Goal: Check status: Check status

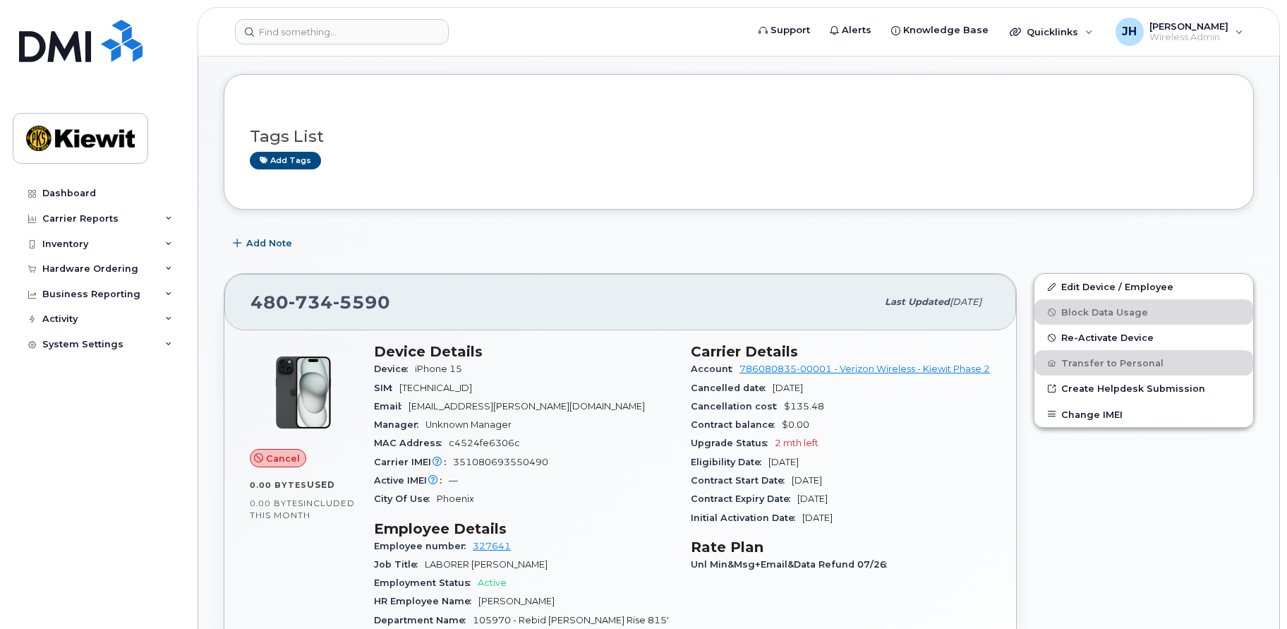
scroll to position [6, 0]
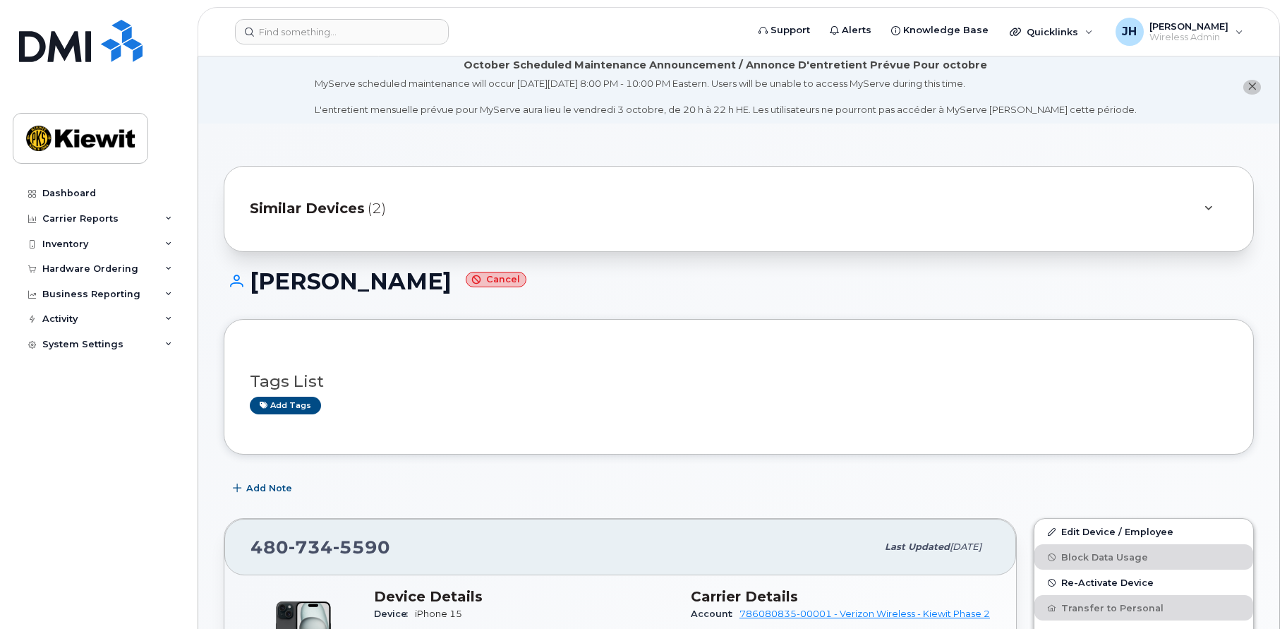
click at [332, 209] on span "Similar Devices" at bounding box center [307, 208] width 115 height 20
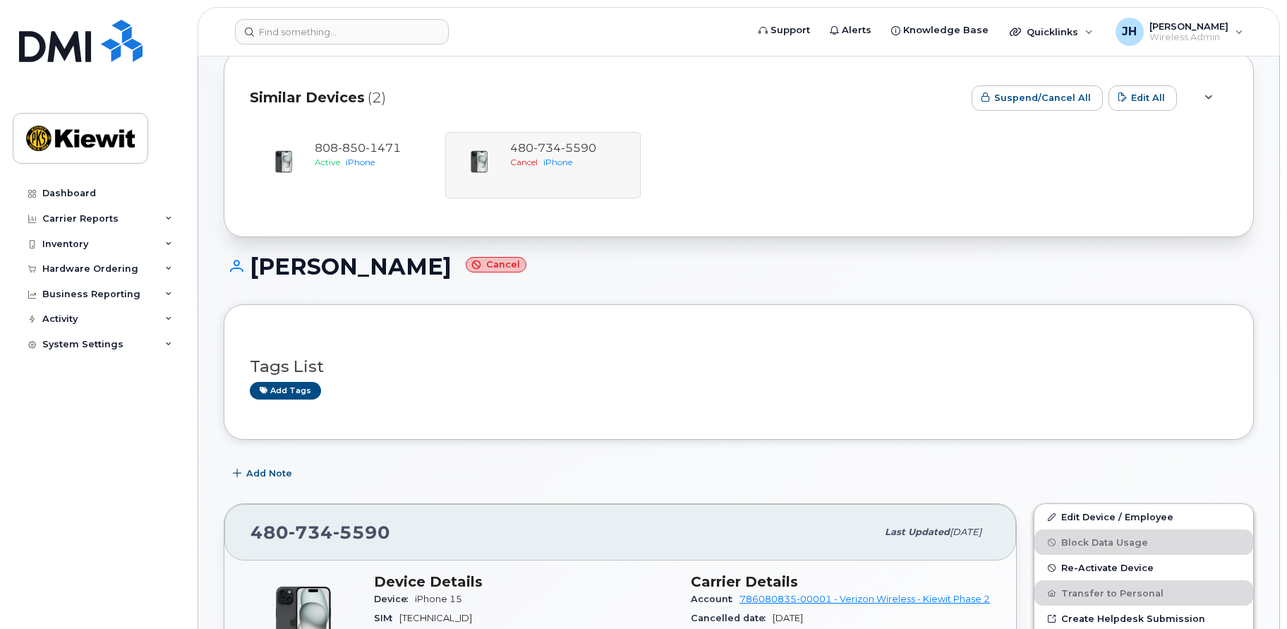
scroll to position [0, 0]
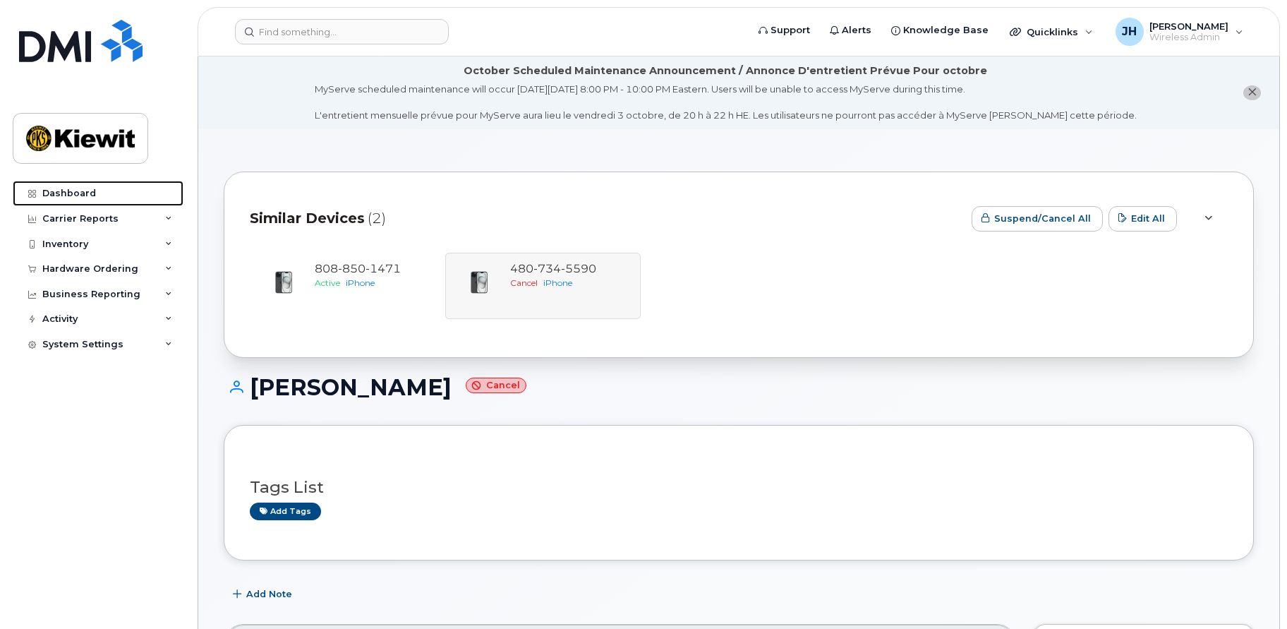
drag, startPoint x: 78, startPoint y: 193, endPoint x: 404, endPoint y: 143, distance: 329.8
click at [78, 193] on div "Dashboard" at bounding box center [69, 193] width 54 height 11
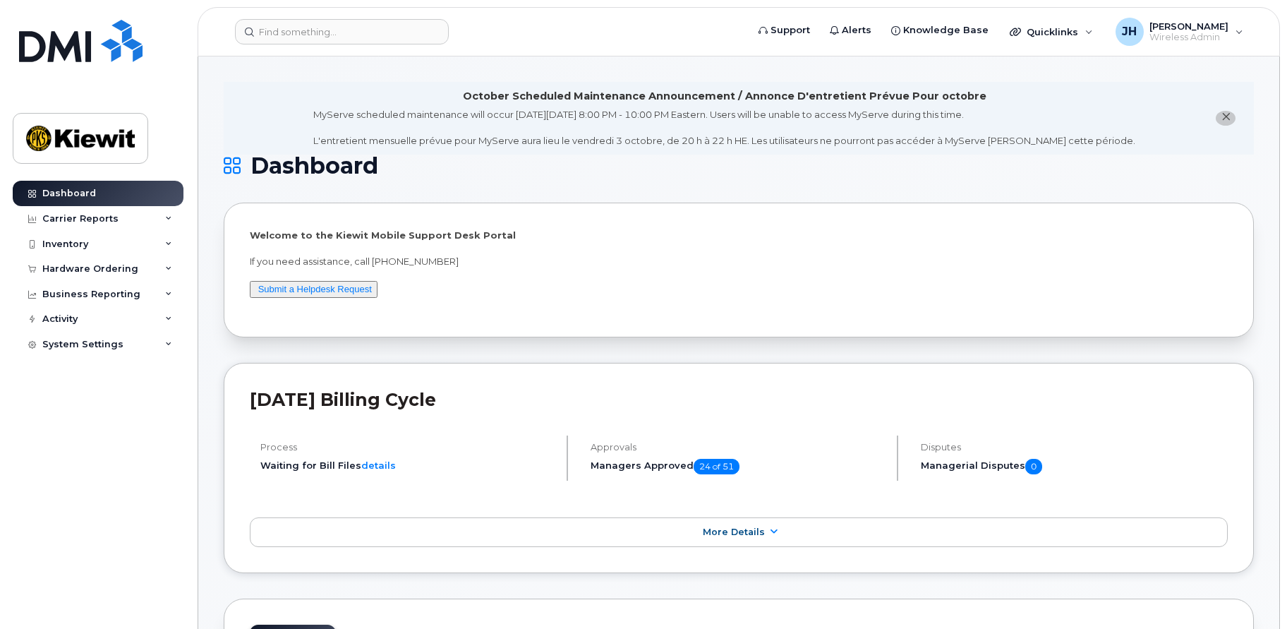
click at [140, 591] on div "Dashboard Carrier Reports Monthly Billing Data Daily Data Pooling Average Costi…" at bounding box center [100, 394] width 174 height 427
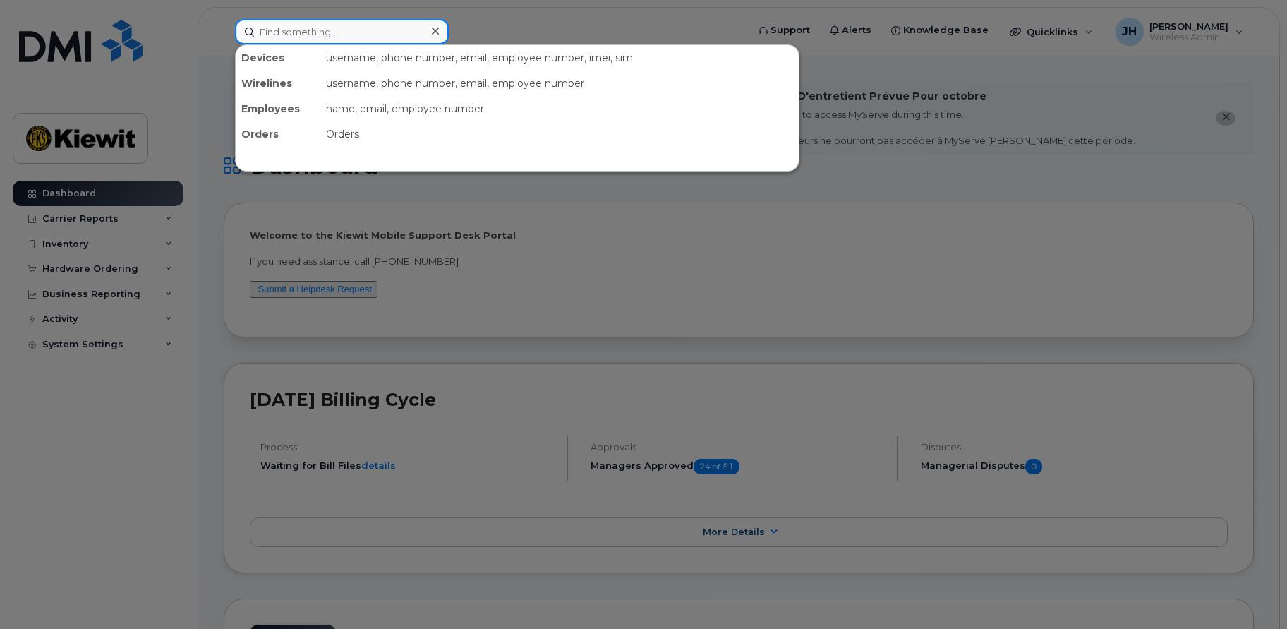
click at [326, 33] on input at bounding box center [342, 31] width 214 height 25
click at [318, 31] on input at bounding box center [342, 31] width 214 height 25
click at [313, 35] on input at bounding box center [342, 31] width 214 height 25
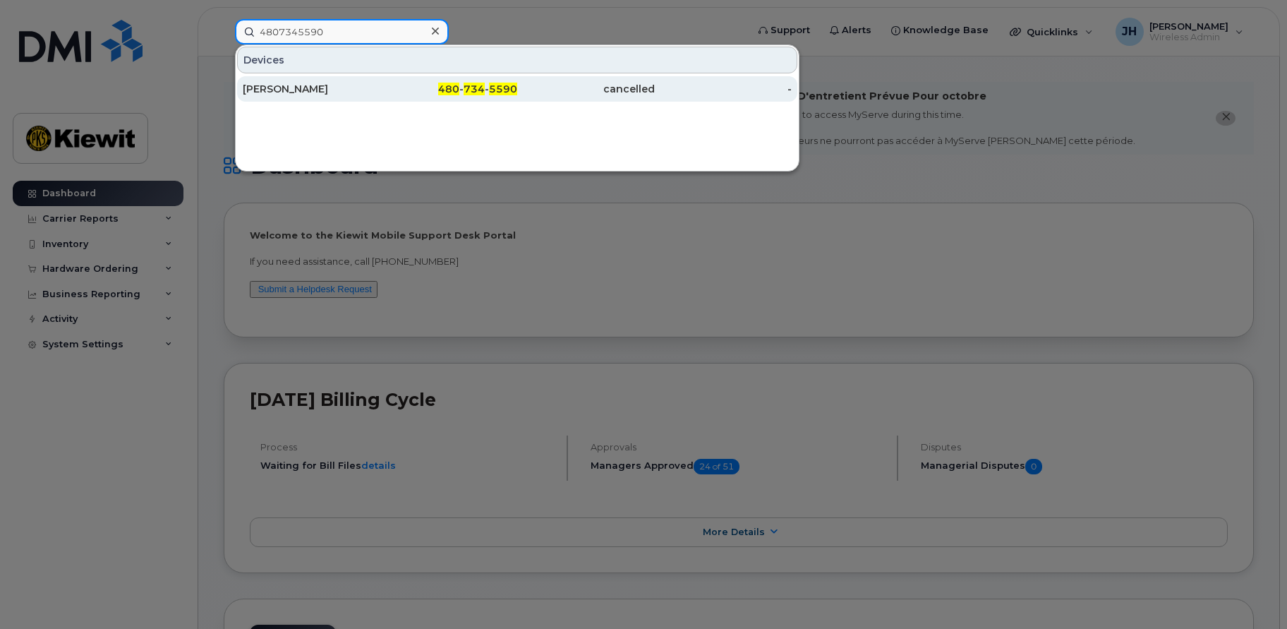
type input "4807345590"
click at [325, 92] on div "[PERSON_NAME]" at bounding box center [312, 89] width 138 height 14
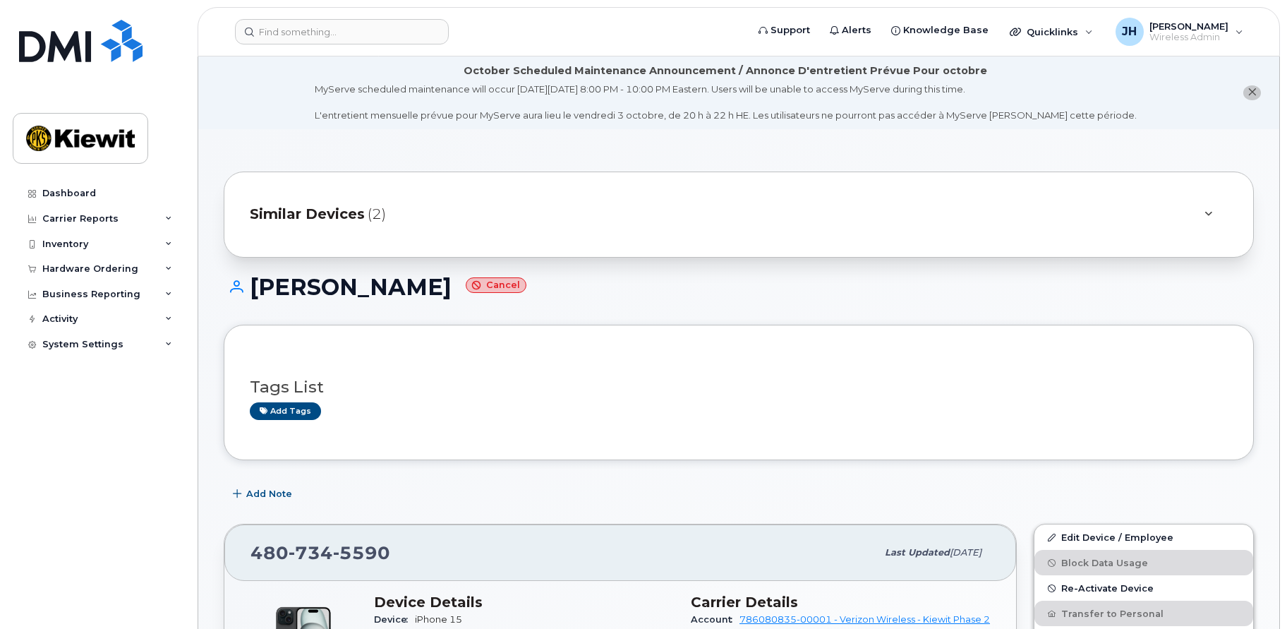
click at [339, 214] on span "Similar Devices" at bounding box center [307, 214] width 115 height 20
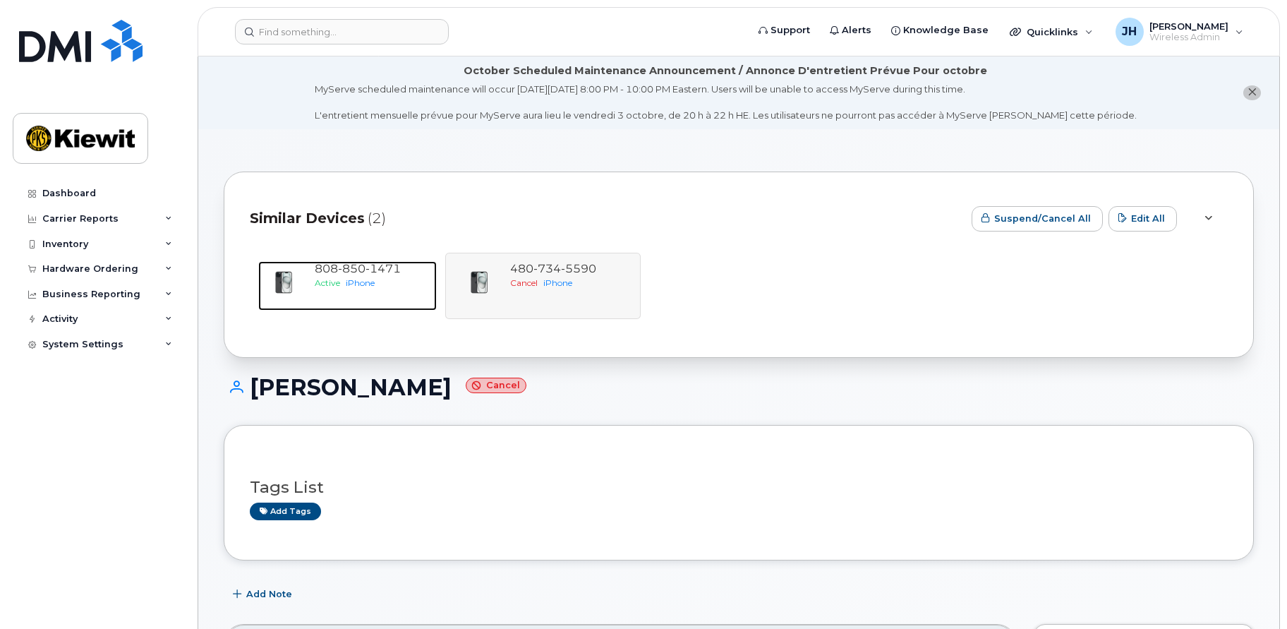
drag, startPoint x: 338, startPoint y: 266, endPoint x: 657, endPoint y: 423, distance: 355.3
click at [338, 266] on span "850" at bounding box center [352, 268] width 28 height 13
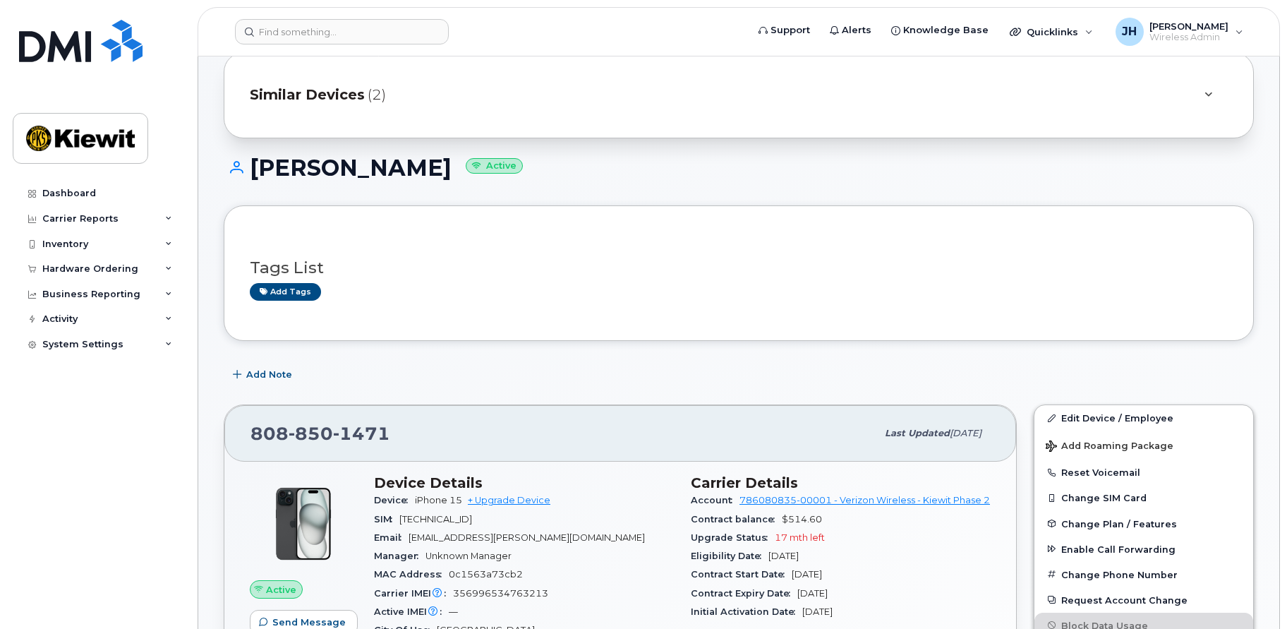
scroll to position [141, 0]
